Goal: Book appointment/travel/reservation

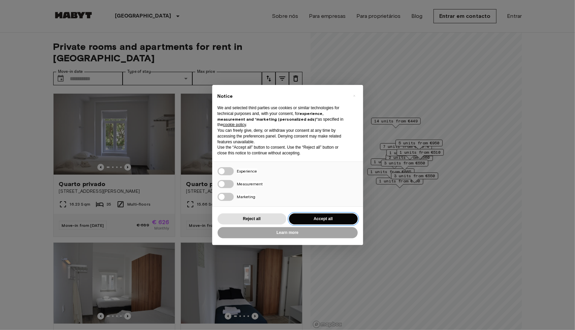
click at [330, 216] on button "Accept all" at bounding box center [323, 218] width 69 height 11
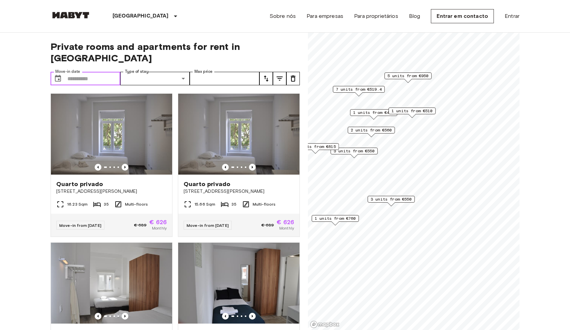
click at [79, 72] on input "Move-in date" at bounding box center [93, 78] width 53 height 13
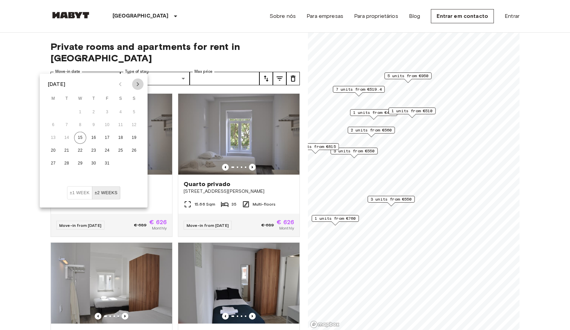
click at [142, 85] on button "Next month" at bounding box center [137, 83] width 11 height 11
click at [139, 85] on icon "Next month" at bounding box center [138, 84] width 8 height 8
click at [120, 162] on button "31" at bounding box center [121, 163] width 12 height 12
type input "**********"
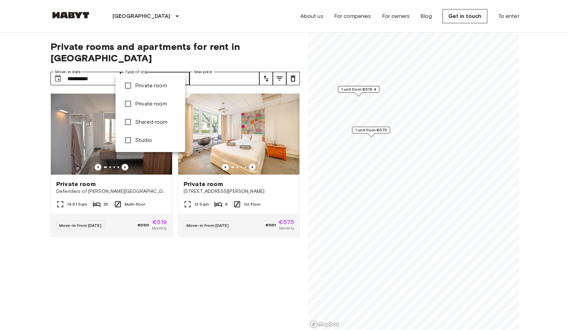
click at [6, 105] on div at bounding box center [287, 165] width 575 height 330
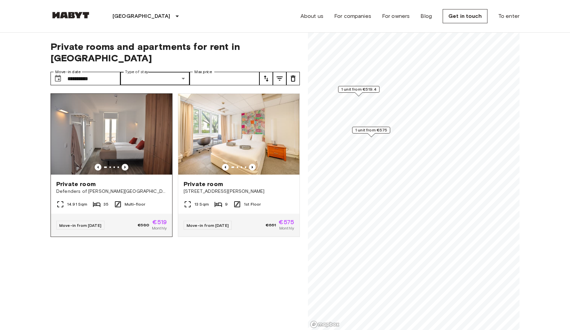
click at [124, 164] on icon "Previous image" at bounding box center [125, 167] width 7 height 7
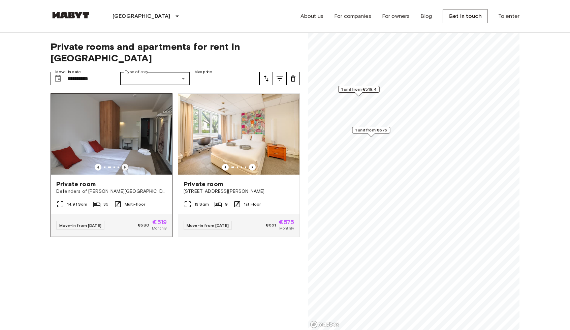
click at [124, 164] on icon "Previous image" at bounding box center [125, 167] width 7 height 7
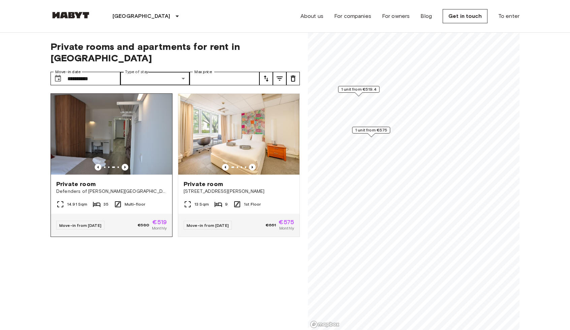
click at [93, 164] on div at bounding box center [111, 167] width 121 height 7
click at [98, 164] on icon "Previous image" at bounding box center [98, 167] width 7 height 7
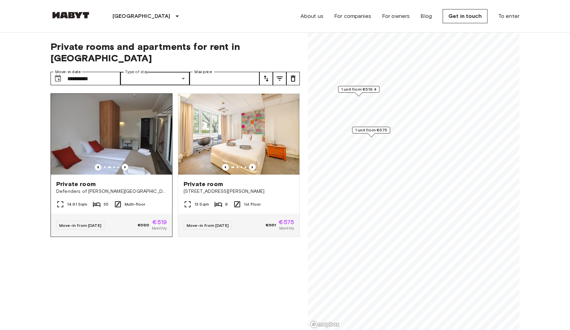
click at [98, 164] on icon "Previous image" at bounding box center [98, 167] width 7 height 7
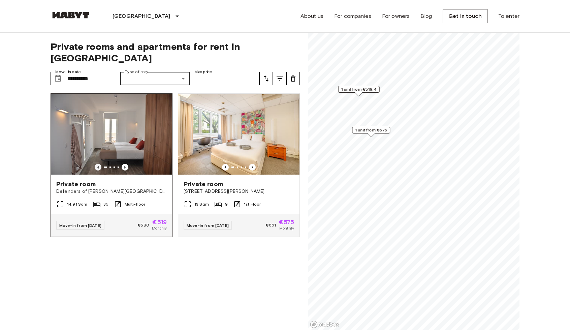
click at [98, 164] on icon "Previous image" at bounding box center [98, 167] width 7 height 7
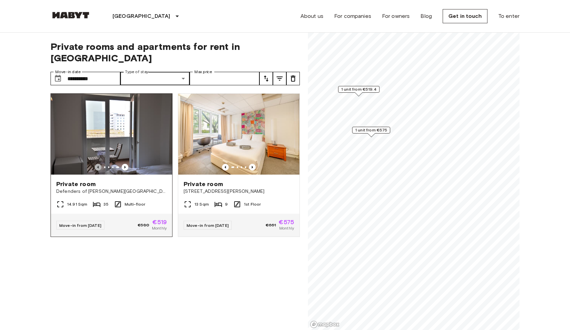
click at [98, 164] on icon "Previous image" at bounding box center [98, 167] width 7 height 7
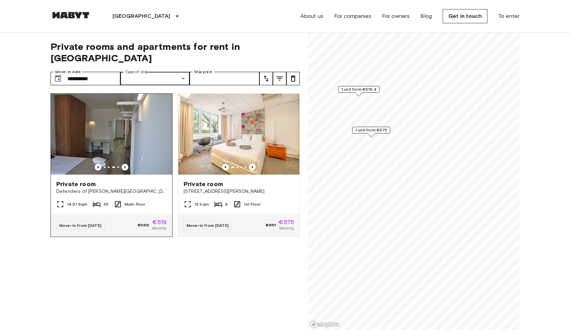
click at [98, 164] on icon "Previous image" at bounding box center [98, 167] width 7 height 7
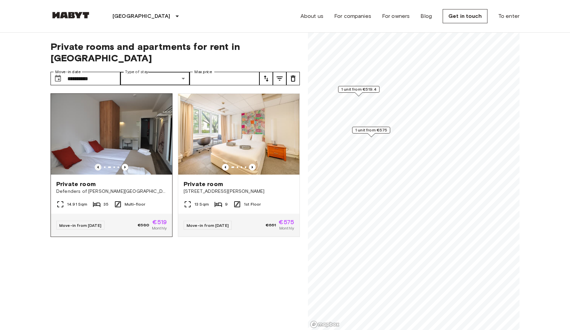
click at [98, 164] on icon "Previous image" at bounding box center [98, 167] width 7 height 7
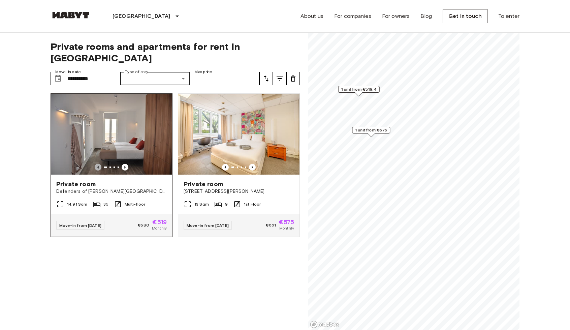
click at [98, 164] on icon "Previous image" at bounding box center [98, 167] width 7 height 7
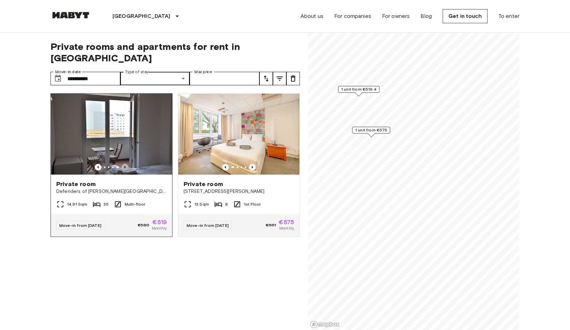
click at [127, 164] on icon "Previous image" at bounding box center [125, 167] width 7 height 7
click at [126, 164] on icon "Previous image" at bounding box center [125, 167] width 7 height 7
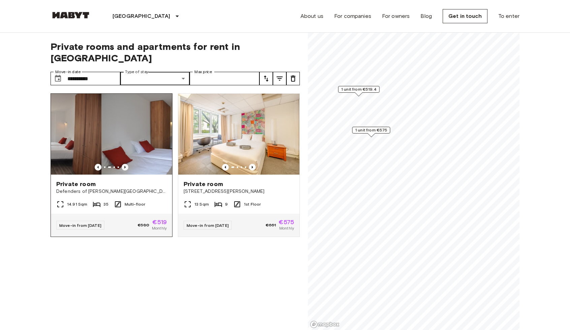
click at [126, 164] on icon "Previous image" at bounding box center [125, 167] width 7 height 7
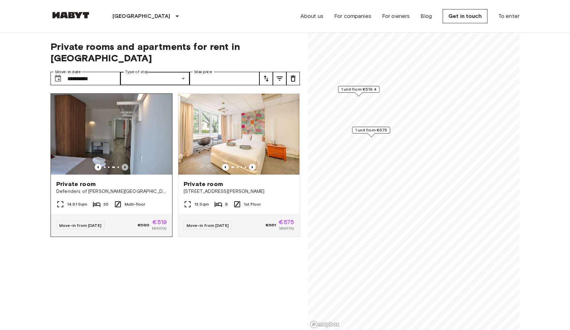
click at [126, 164] on icon "Previous image" at bounding box center [125, 167] width 7 height 7
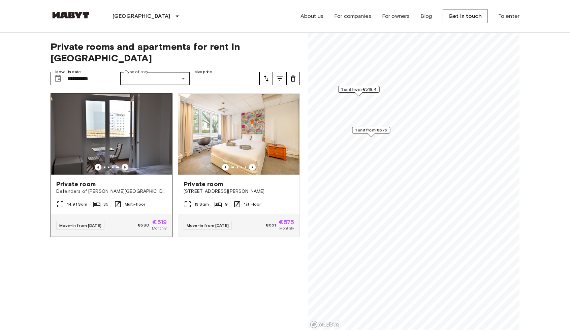
click at [126, 164] on icon "Previous image" at bounding box center [125, 167] width 7 height 7
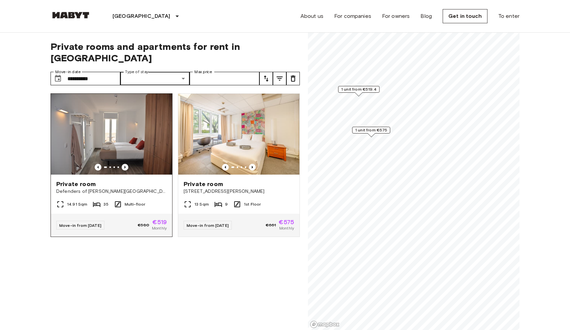
click at [126, 164] on icon "Previous image" at bounding box center [125, 167] width 7 height 7
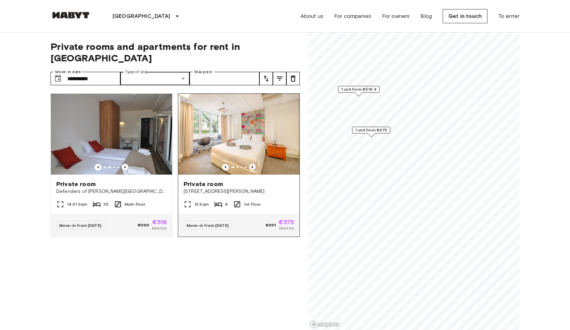
click at [249, 164] on icon "Previous image" at bounding box center [252, 167] width 7 height 7
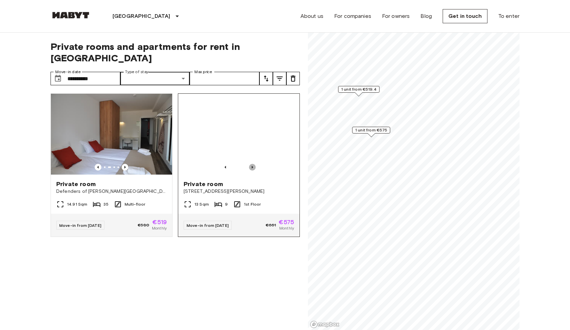
click at [249, 164] on icon "Previous image" at bounding box center [252, 167] width 7 height 7
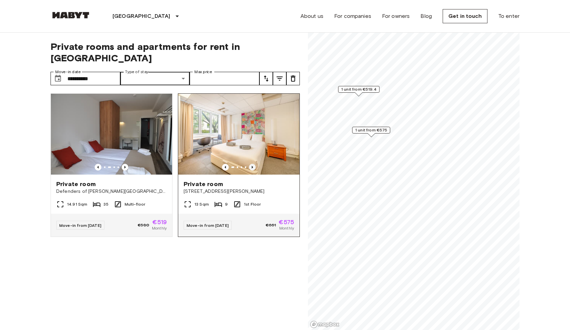
click at [249, 164] on icon "Previous image" at bounding box center [252, 167] width 7 height 7
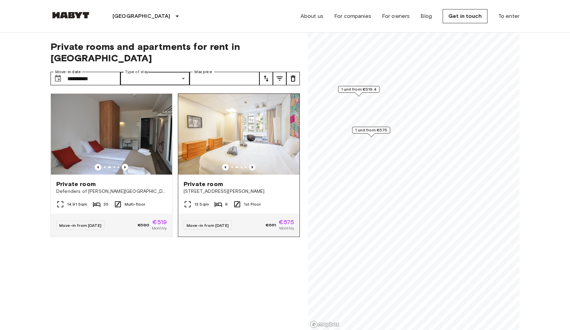
click at [249, 164] on icon "Previous image" at bounding box center [252, 167] width 7 height 7
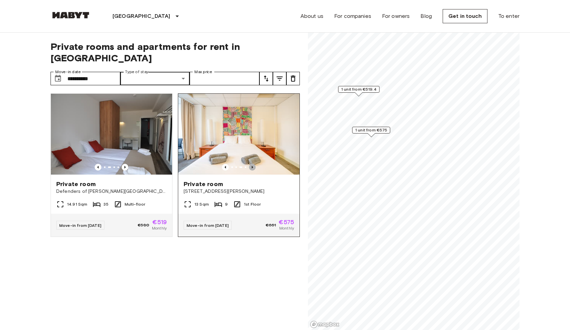
click at [249, 164] on icon "Previous image" at bounding box center [252, 167] width 7 height 7
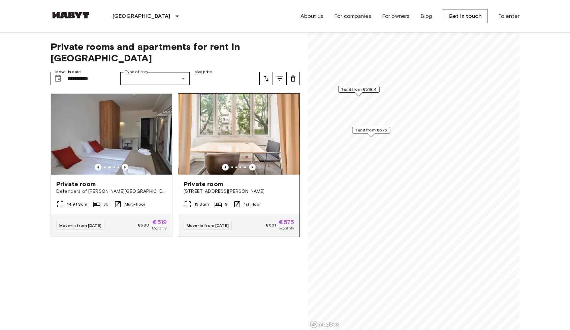
click at [249, 164] on icon "Previous image" at bounding box center [252, 167] width 7 height 7
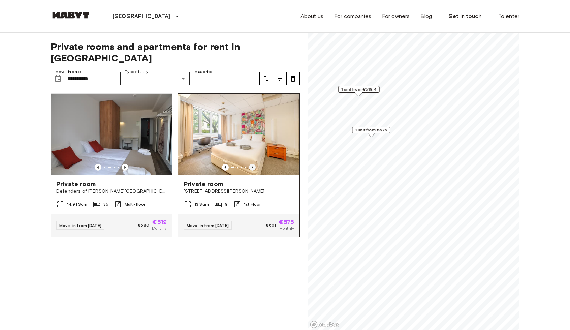
click at [249, 164] on icon "Previous image" at bounding box center [252, 167] width 7 height 7
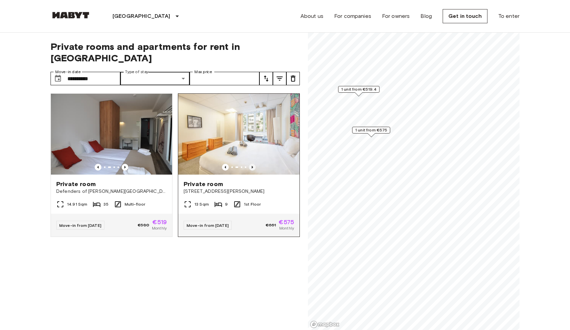
click at [249, 164] on icon "Previous image" at bounding box center [252, 167] width 7 height 7
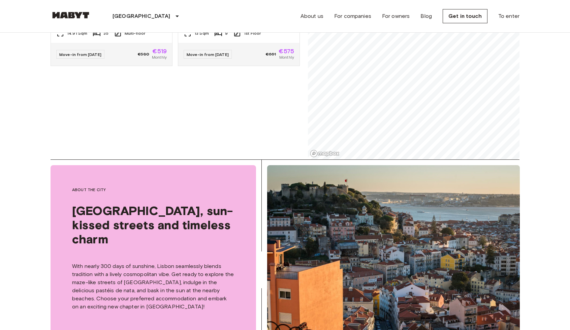
scroll to position [67, 0]
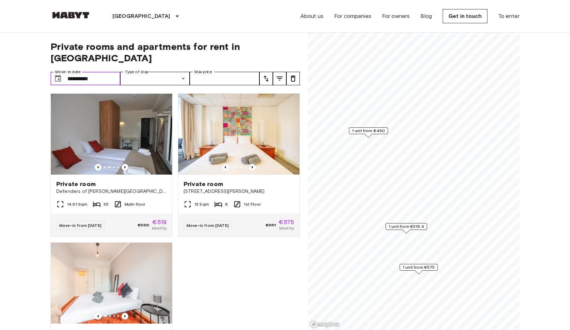
click at [98, 72] on input "**********" at bounding box center [93, 78] width 53 height 13
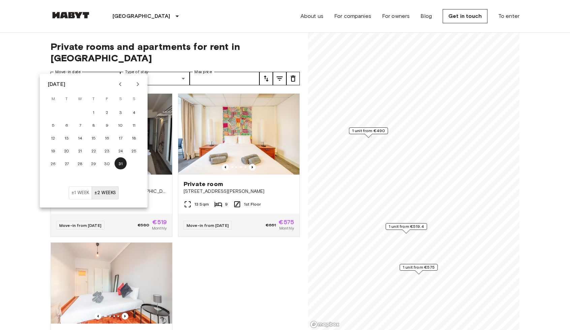
click at [99, 193] on font "±2 weeks" at bounding box center [105, 192] width 22 height 5
click at [99, 192] on font "±2 weeks" at bounding box center [105, 192] width 22 height 5
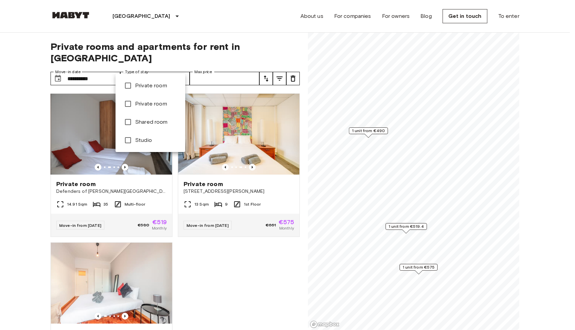
click at [179, 68] on div at bounding box center [287, 165] width 575 height 330
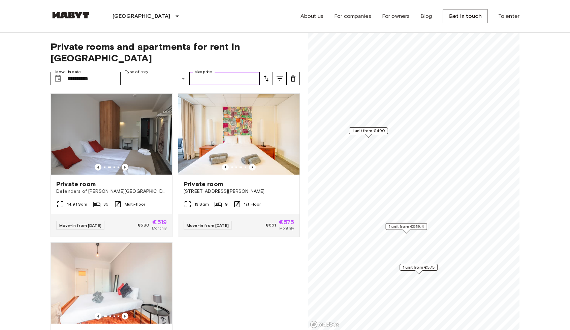
click at [206, 72] on input "Max price" at bounding box center [225, 78] width 70 height 13
click at [271, 72] on button "tune" at bounding box center [265, 78] width 13 height 13
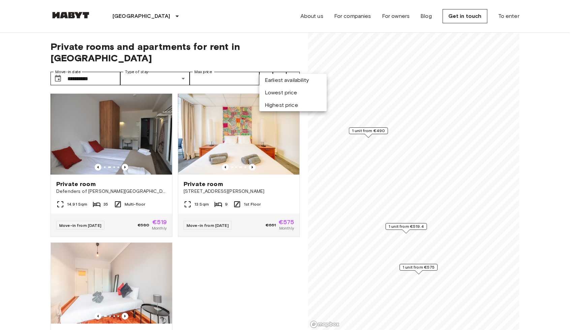
click at [271, 67] on div at bounding box center [287, 165] width 575 height 330
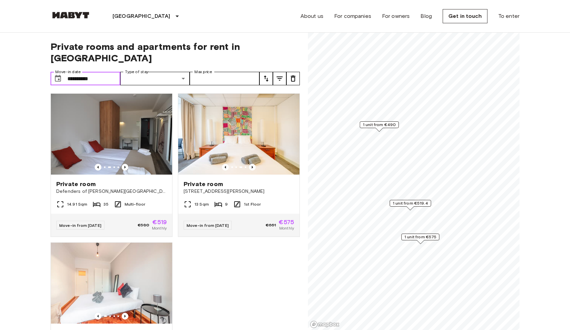
click at [115, 72] on input "**********" at bounding box center [93, 78] width 53 height 13
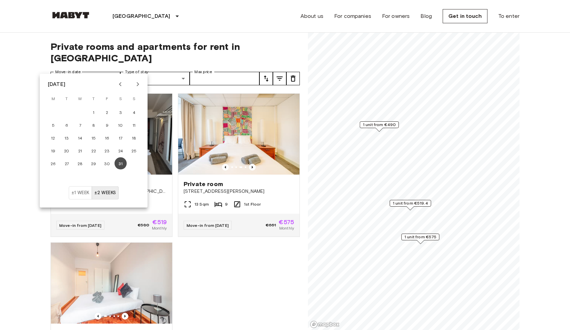
click at [121, 169] on button "31" at bounding box center [121, 163] width 12 height 12
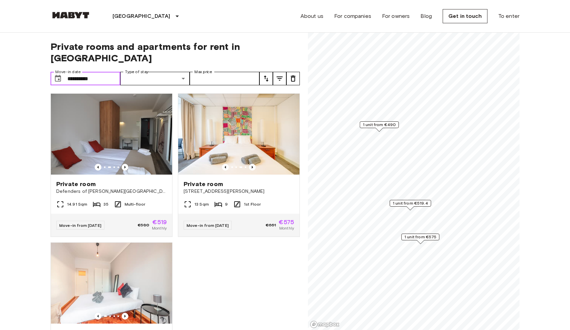
click at [73, 72] on input "**********" at bounding box center [93, 78] width 53 height 13
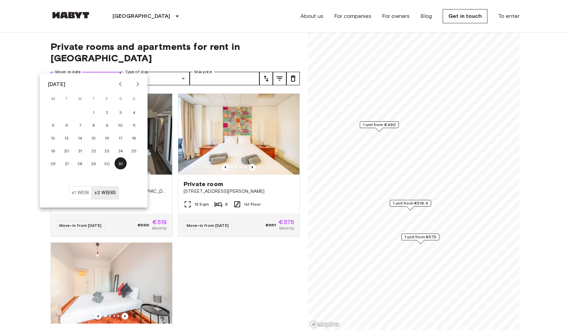
drag, startPoint x: 99, startPoint y: 66, endPoint x: 0, endPoint y: 66, distance: 99.0
